Goal: Navigation & Orientation: Find specific page/section

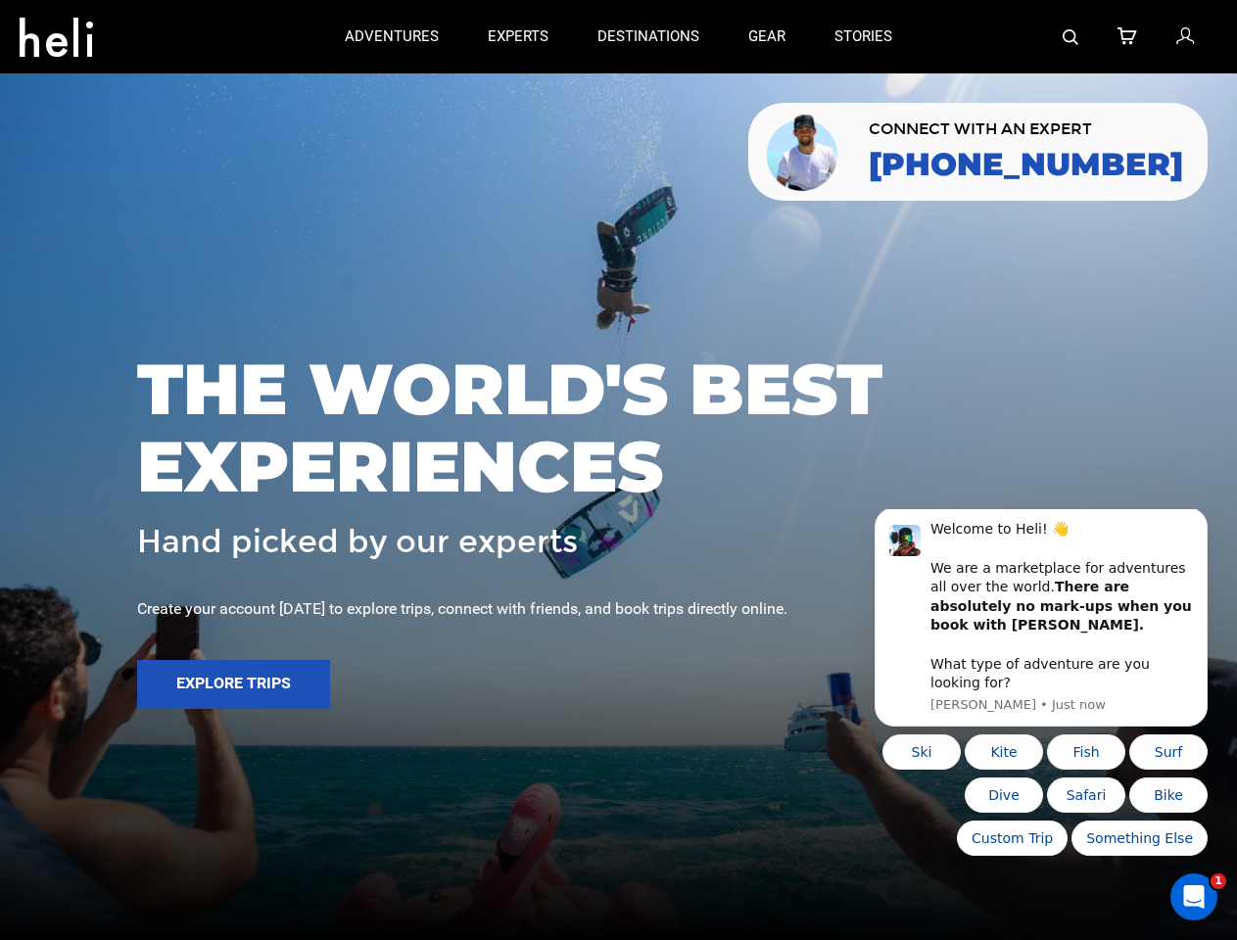
click at [618, 470] on span "THE WORLD'S BEST EXPERIENCES" at bounding box center [618, 427] width 962 height 155
click at [56, 31] on icon at bounding box center [56, 31] width 73 height 31
click at [1071, 36] on img at bounding box center [1070, 37] width 16 height 16
click at [618, 470] on span "THE WORLD'S BEST EXPERIENCES" at bounding box center [618, 427] width 962 height 155
click at [233, 684] on button "Explore Trips" at bounding box center [233, 684] width 193 height 49
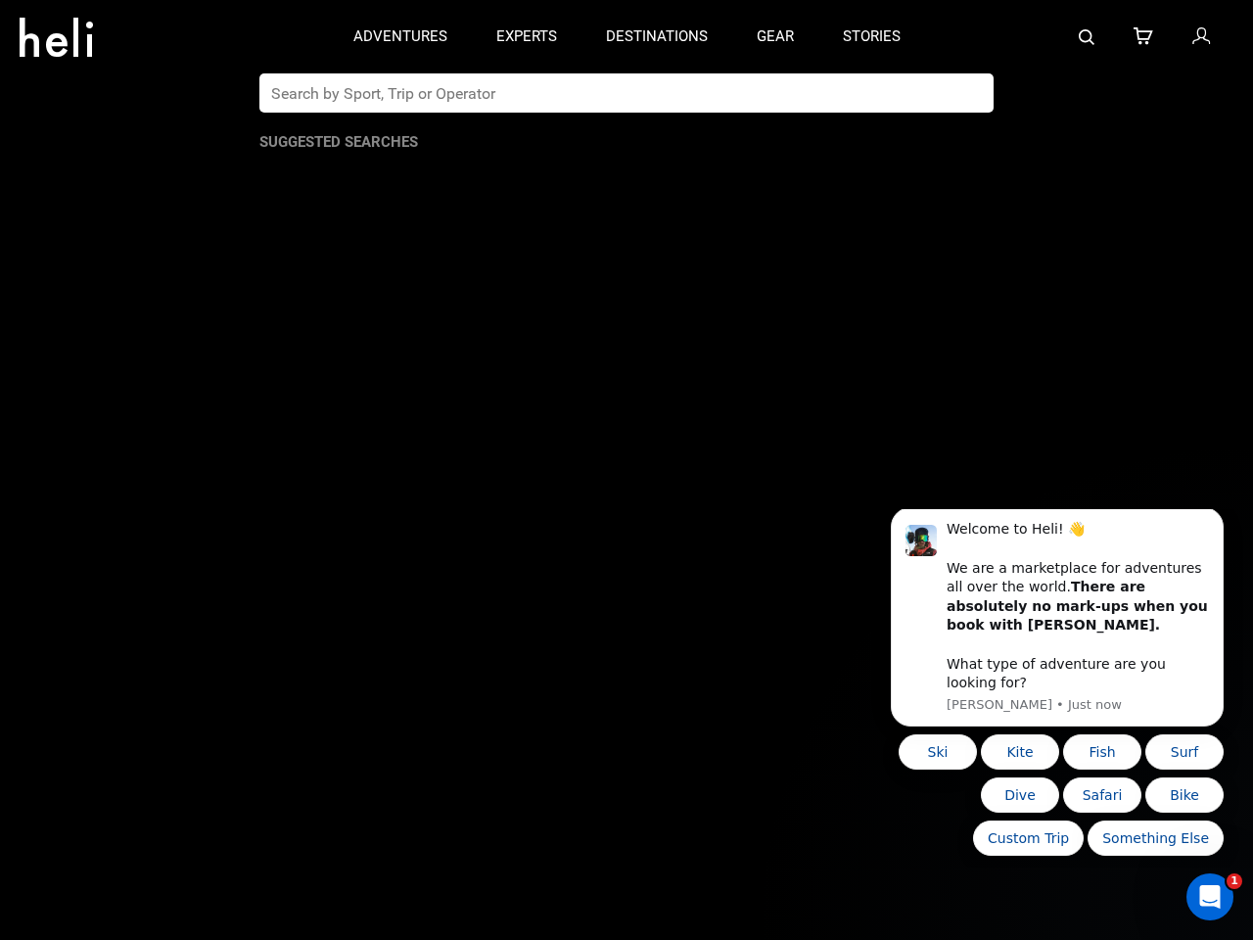
click at [1041, 627] on b "There are absolutely no mark-ups when you book with [PERSON_NAME]." at bounding box center [1077, 606] width 261 height 54
